Goal: Information Seeking & Learning: Learn about a topic

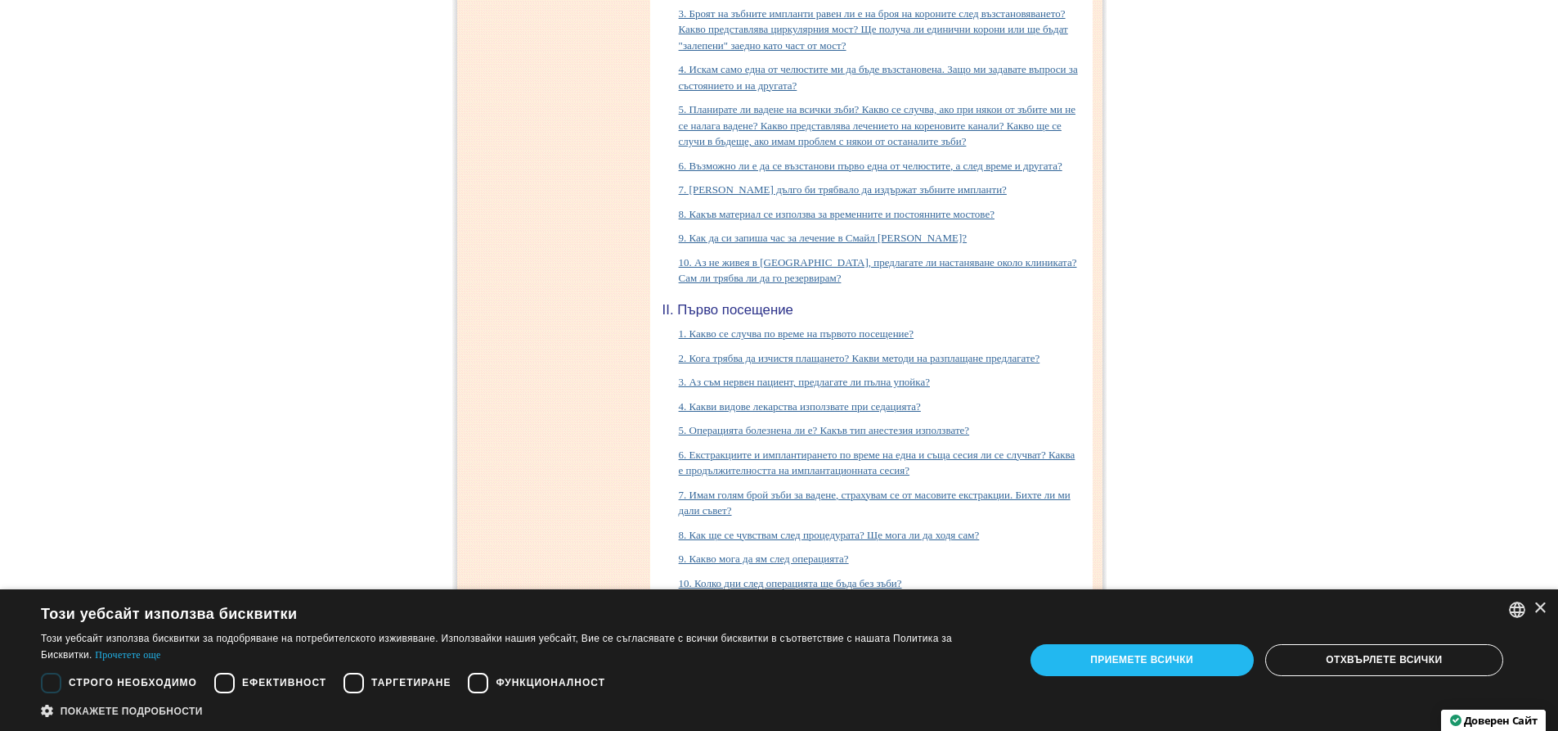
scroll to position [7690, 0]
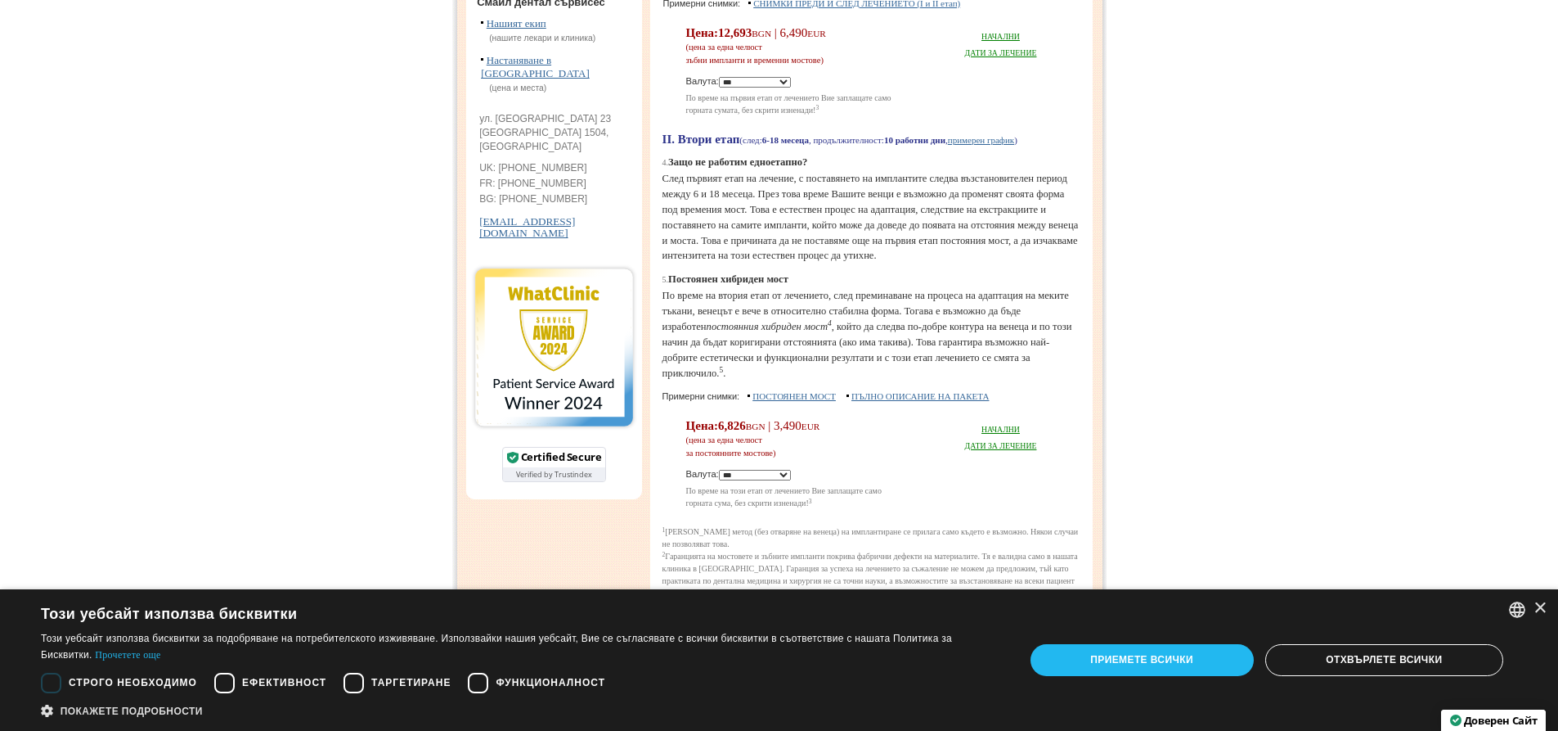
scroll to position [736, 0]
